Goal: Task Accomplishment & Management: Manage account settings

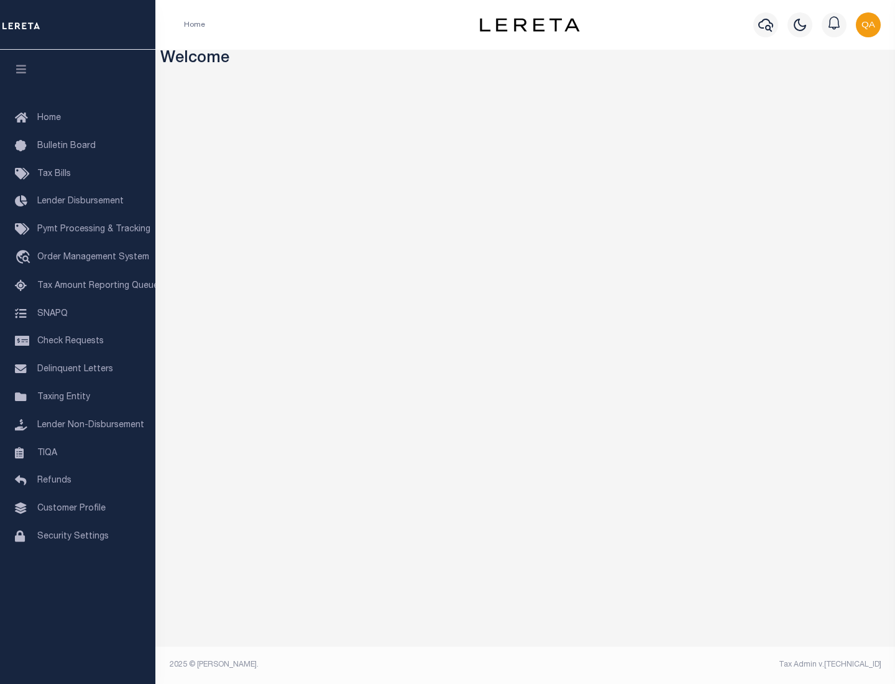
click at [78, 341] on span "Check Requests" at bounding box center [70, 341] width 67 height 9
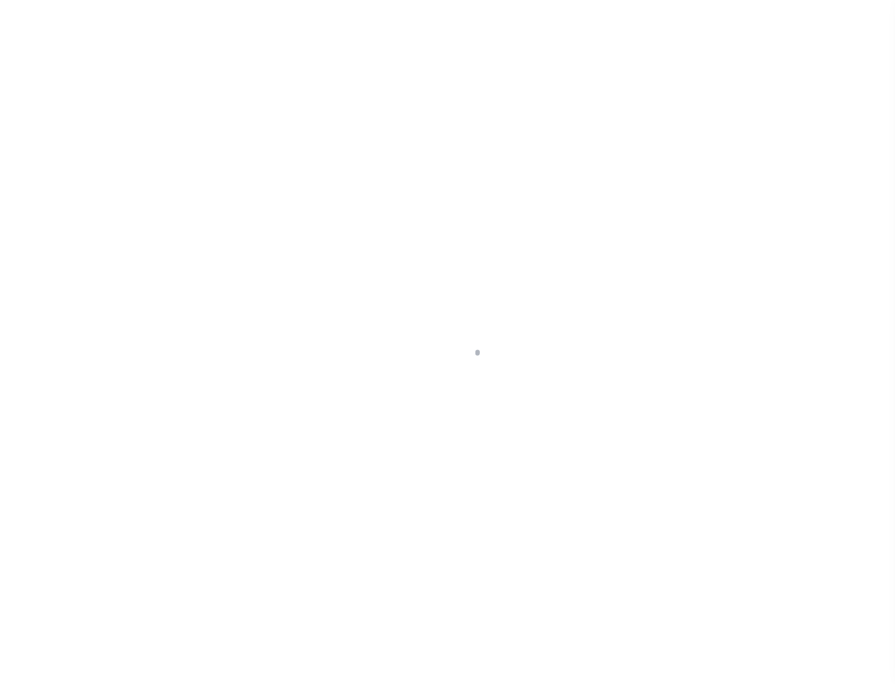
select select "50"
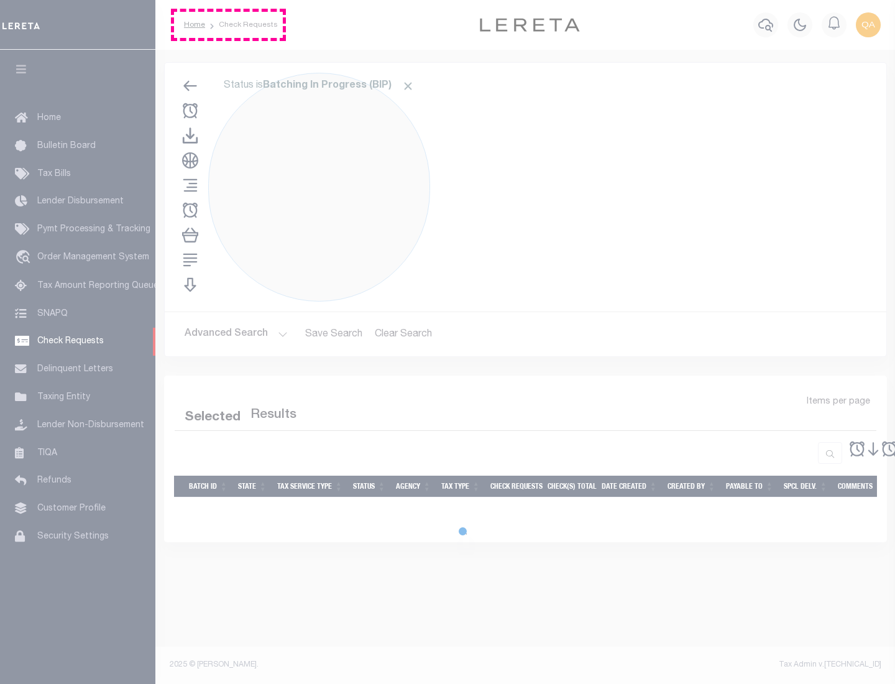
select select "50"
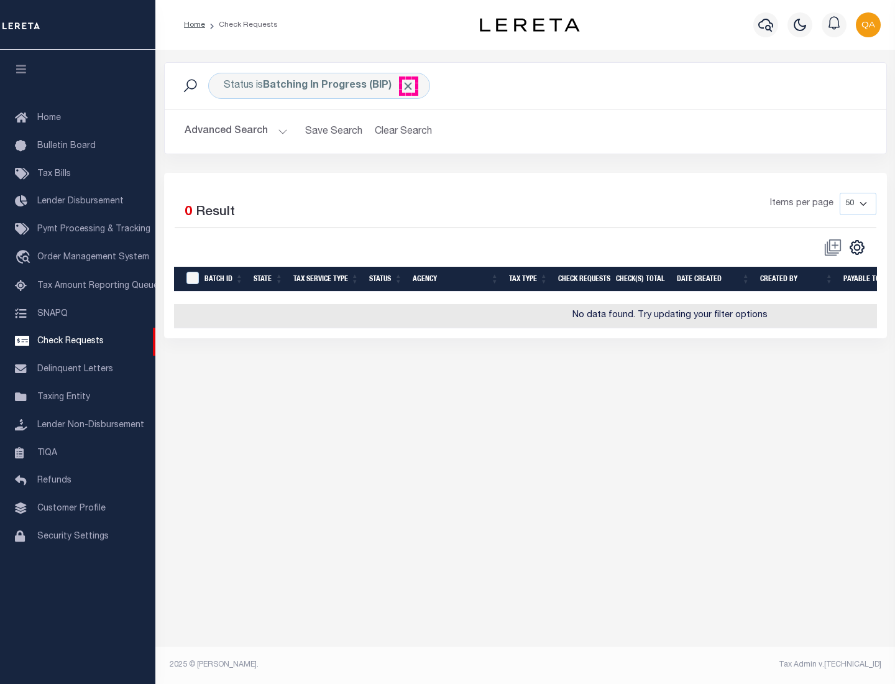
click at [408, 86] on span "Click to Remove" at bounding box center [408, 86] width 13 height 13
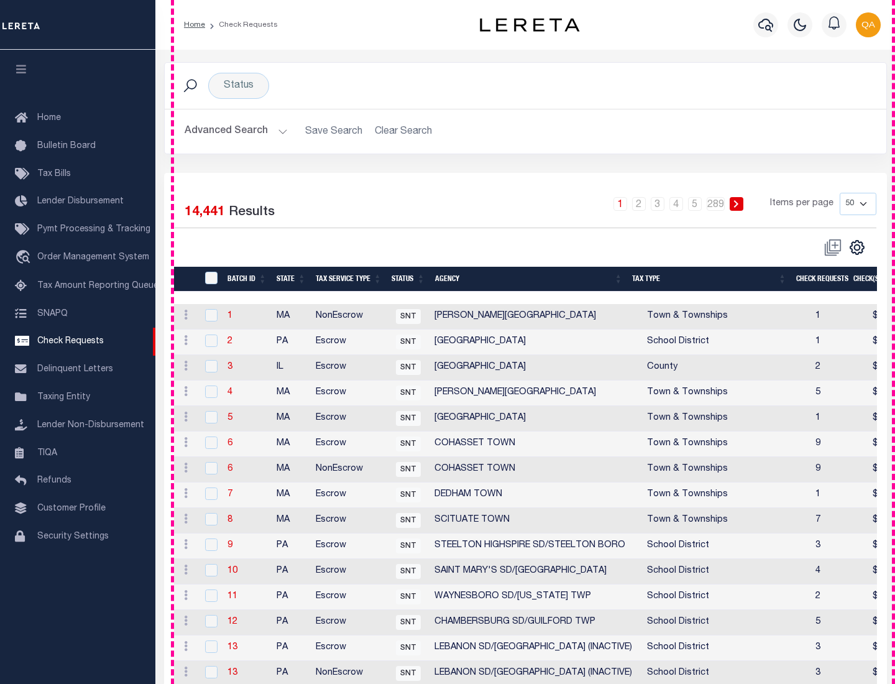
scroll to position [599, 0]
